Goal: Transaction & Acquisition: Purchase product/service

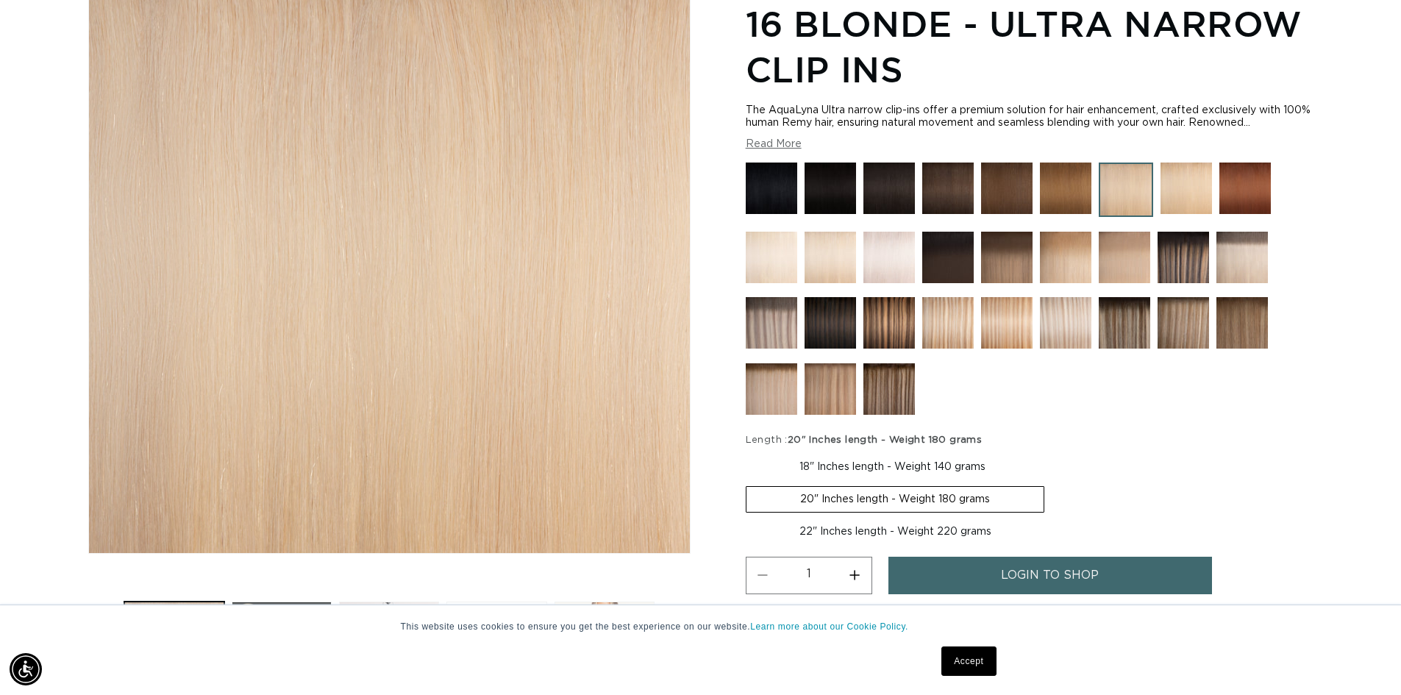
scroll to position [0, 1297]
click at [921, 525] on label "22" Inches length - Weight 220 grams Variant sold out or unavailable" at bounding box center [895, 531] width 299 height 25
click at [1052, 484] on input "22" Inches length - Weight 220 grams Variant sold out or unavailable" at bounding box center [1052, 483] width 1 height 1
radio input "true"
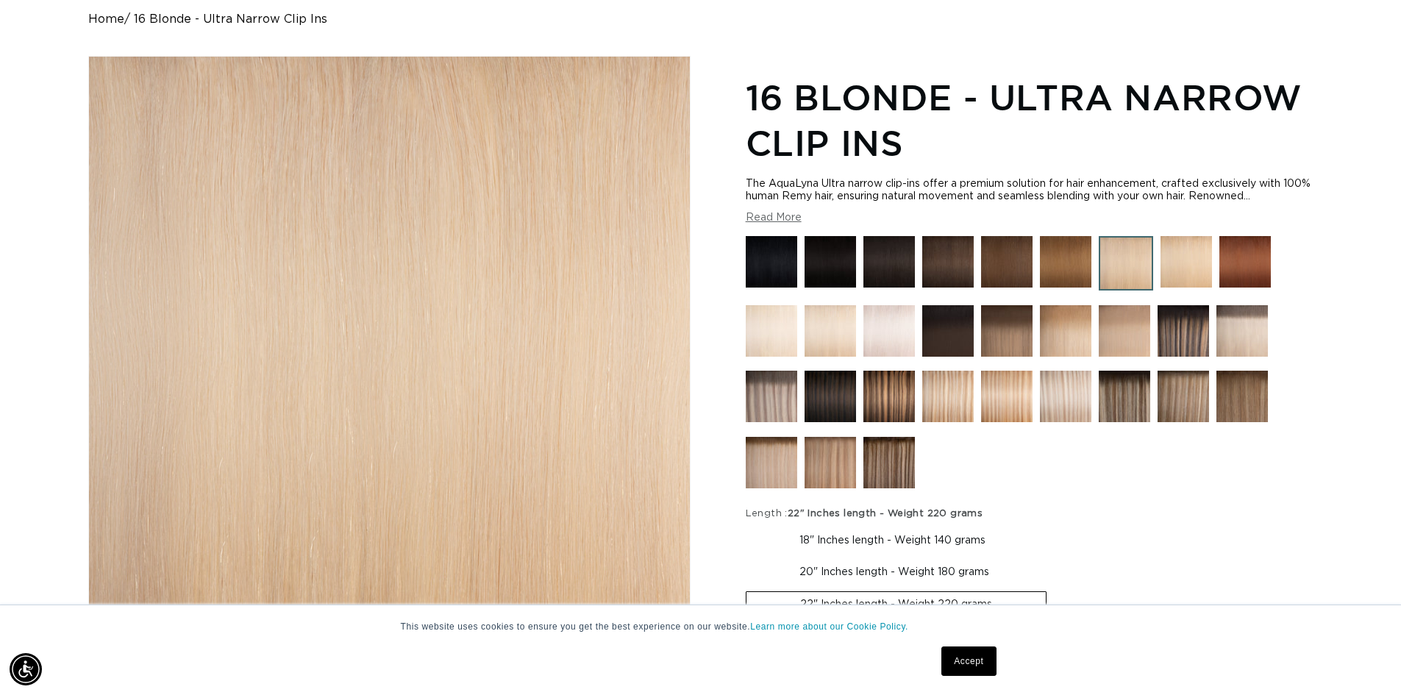
click at [1181, 268] on img at bounding box center [1186, 261] width 51 height 51
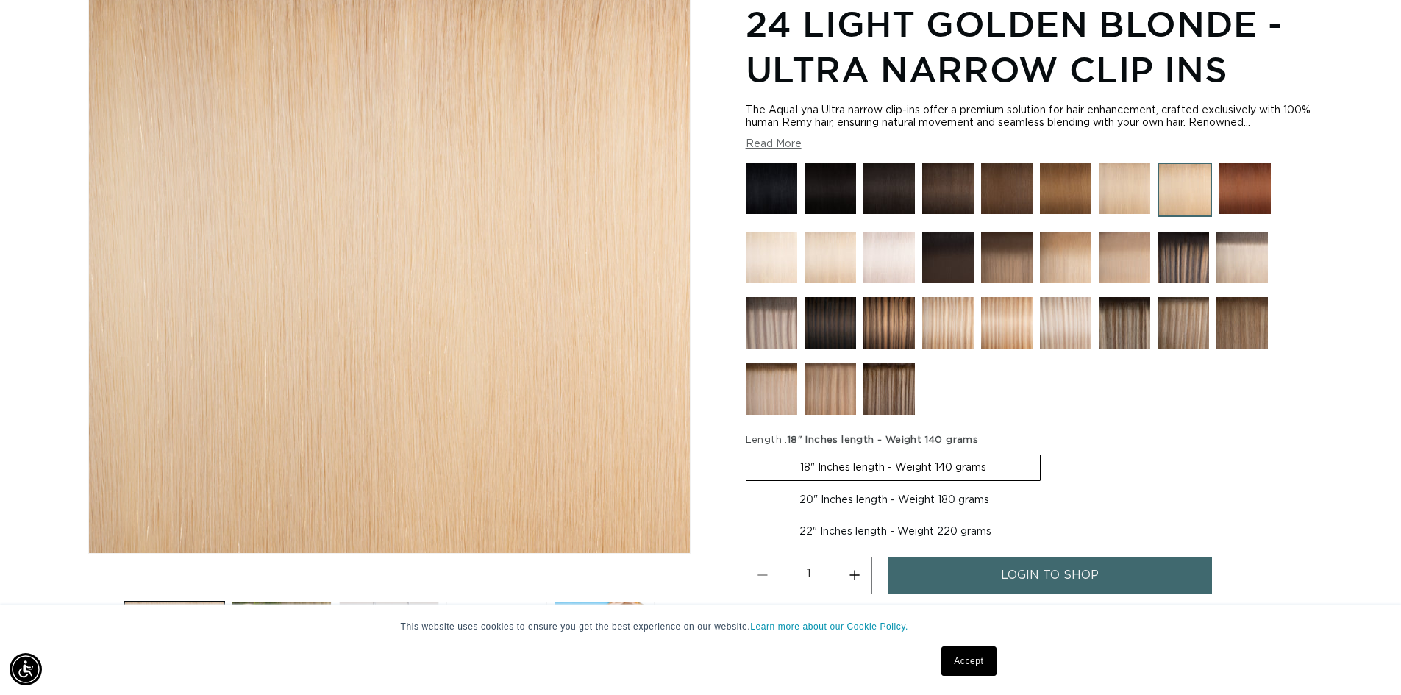
scroll to position [0, 2594]
